Goal: Transaction & Acquisition: Purchase product/service

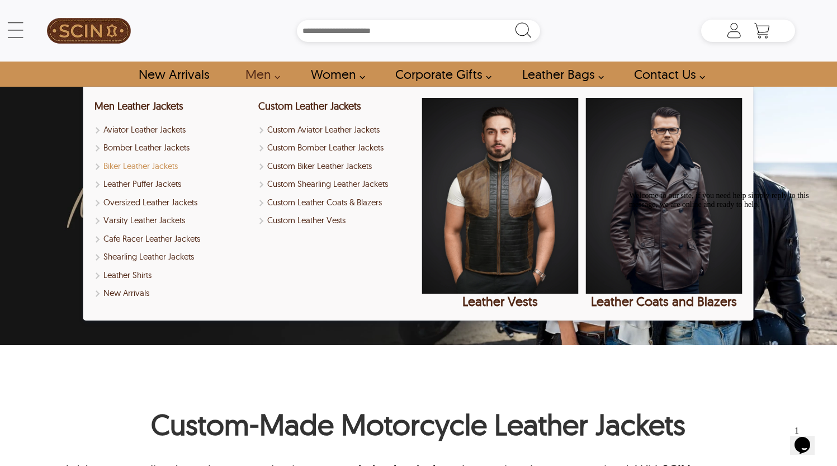
click at [162, 165] on link "Biker Leather Jackets" at bounding box center [172, 166] width 156 height 13
select select "********"
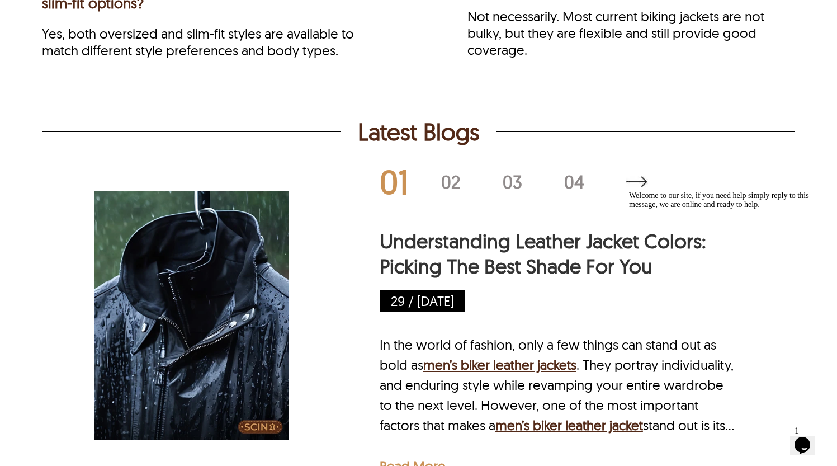
scroll to position [4116, 0]
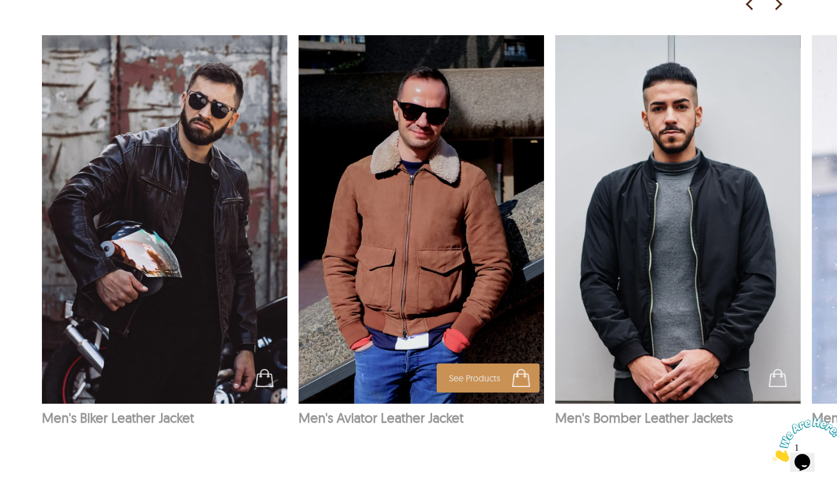
scroll to position [1792, 0]
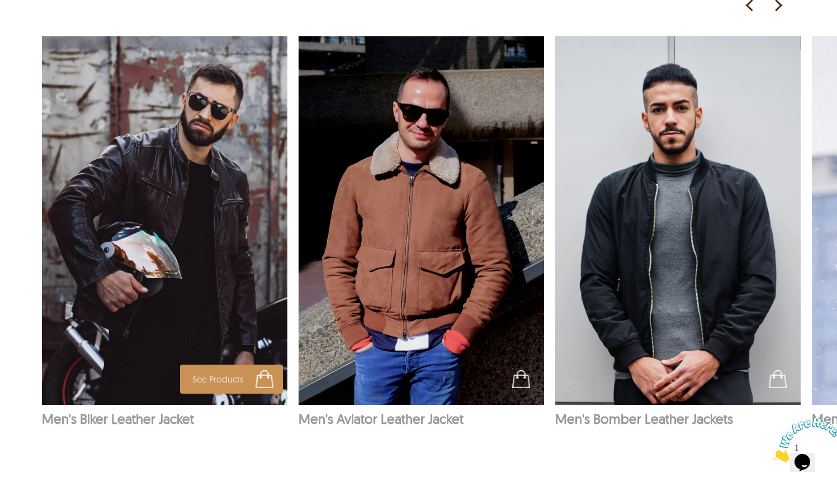
click at [220, 212] on img at bounding box center [165, 220] width 246 height 369
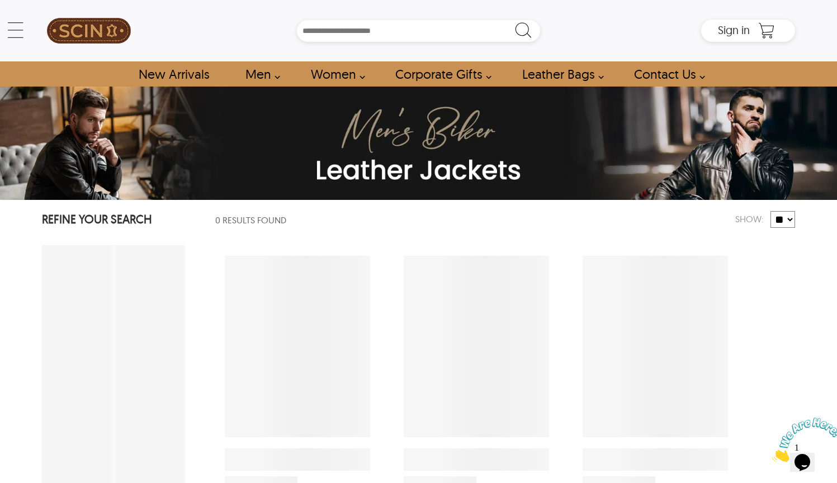
select select "********"
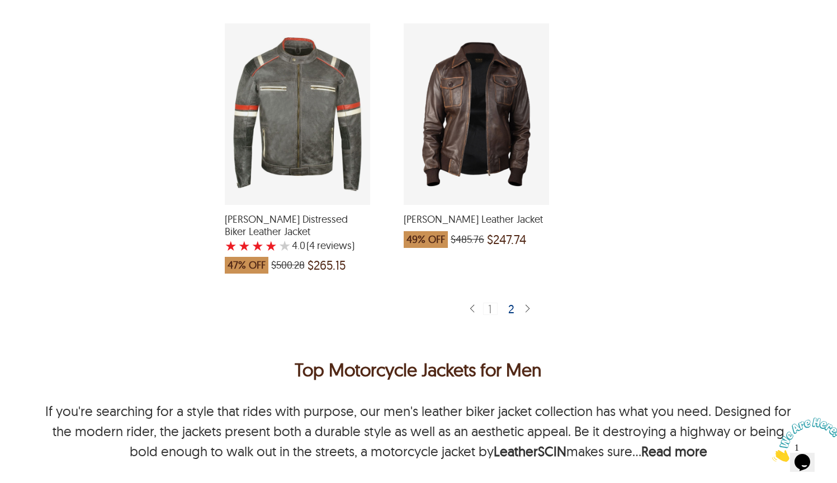
scroll to position [3048, 0]
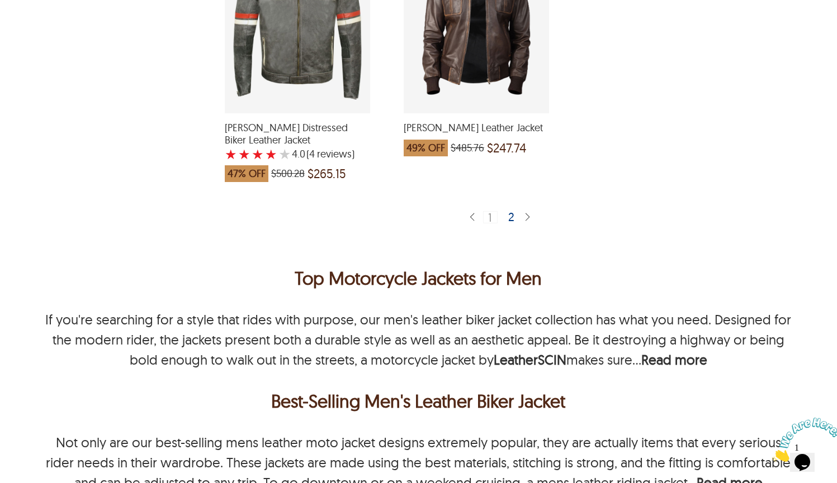
click at [511, 211] on div "2" at bounding box center [512, 216] width 16 height 11
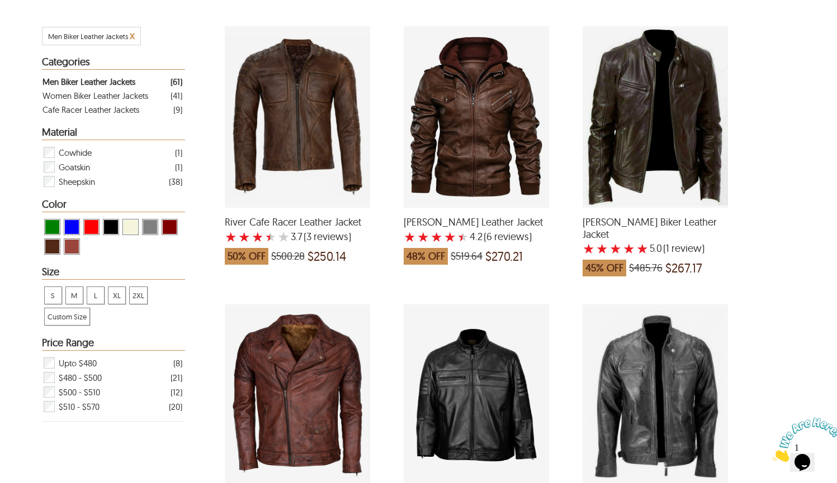
click at [650, 118] on div "Roy Sheepskin Biker Leather Jacket with a 5 Star Rating 1 Product Review which …" at bounding box center [654, 117] width 145 height 182
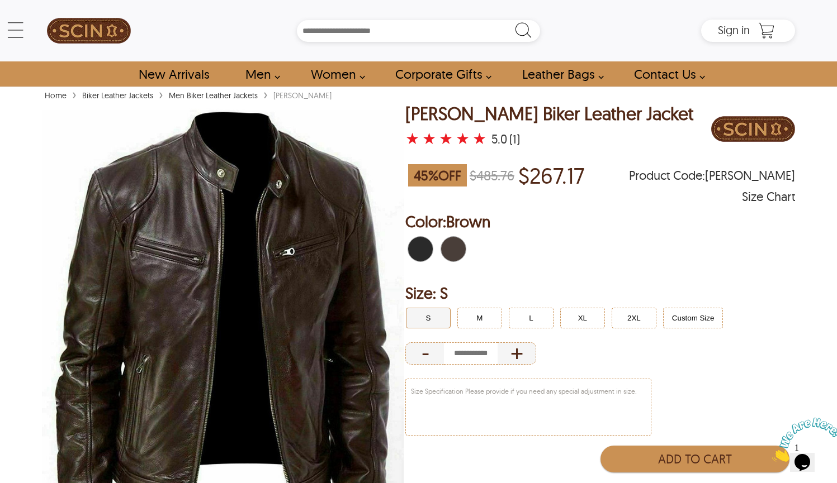
click at [422, 247] on span "Black" at bounding box center [423, 249] width 7 height 25
click at [475, 322] on button "M" at bounding box center [479, 318] width 45 height 21
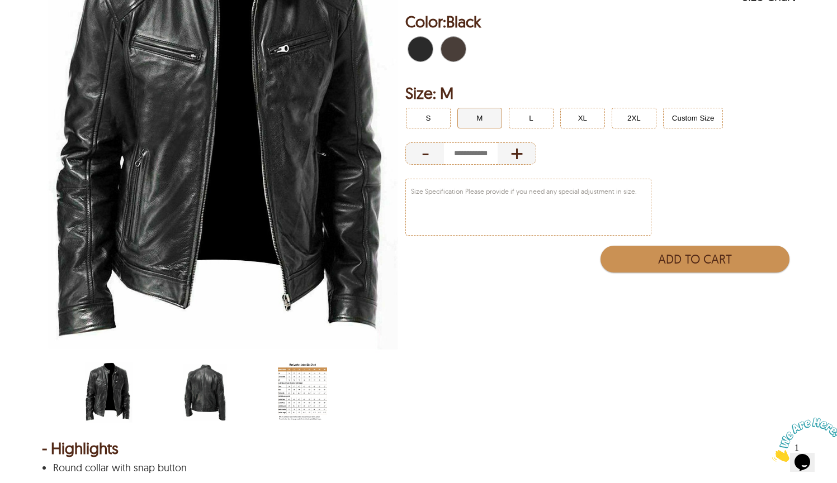
scroll to position [164, 0]
